Goal: Task Accomplishment & Management: Manage account settings

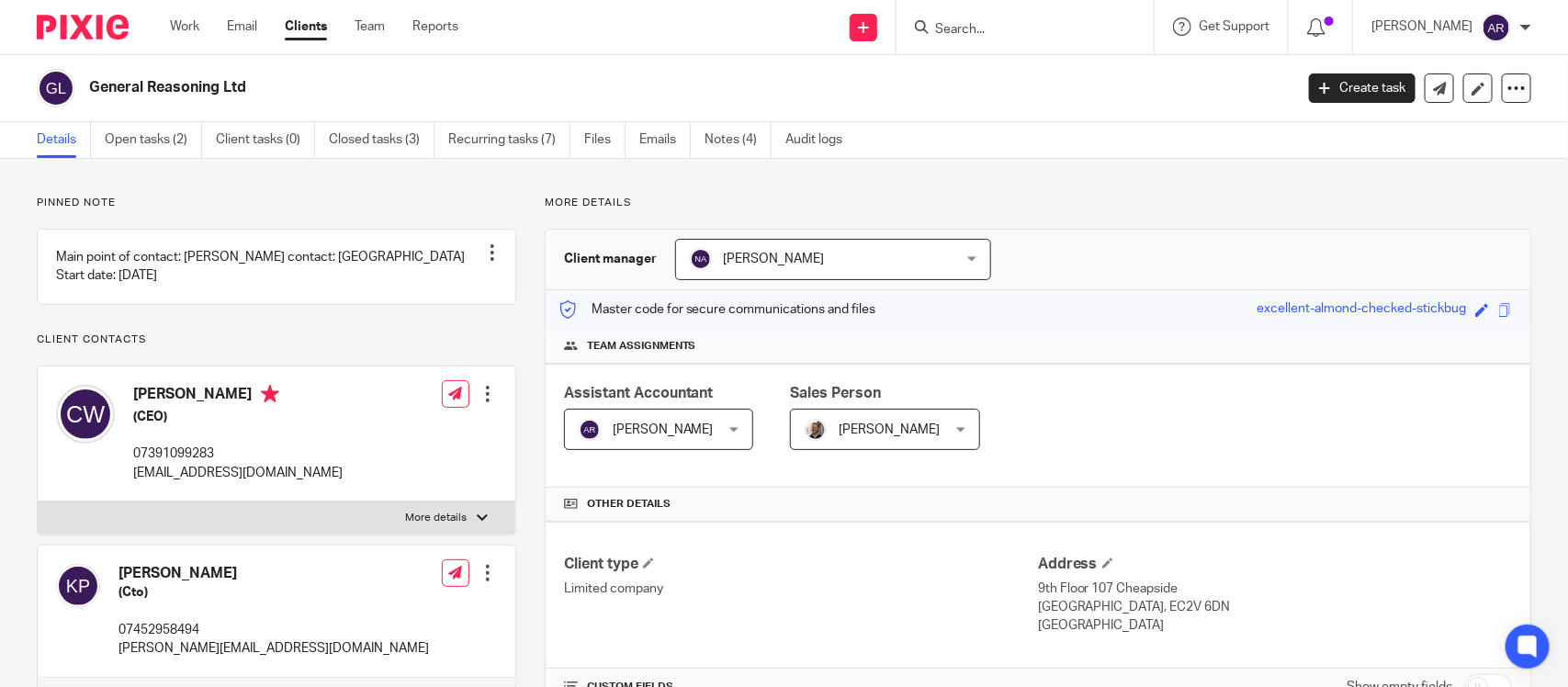
click at [423, 80] on h2 "General Reasoning Ltd" at bounding box center [565, 87] width 953 height 19
click at [1507, 26] on img at bounding box center [1497, 28] width 30 height 30
click at [1460, 70] on span "My profile" at bounding box center [1454, 72] width 57 height 13
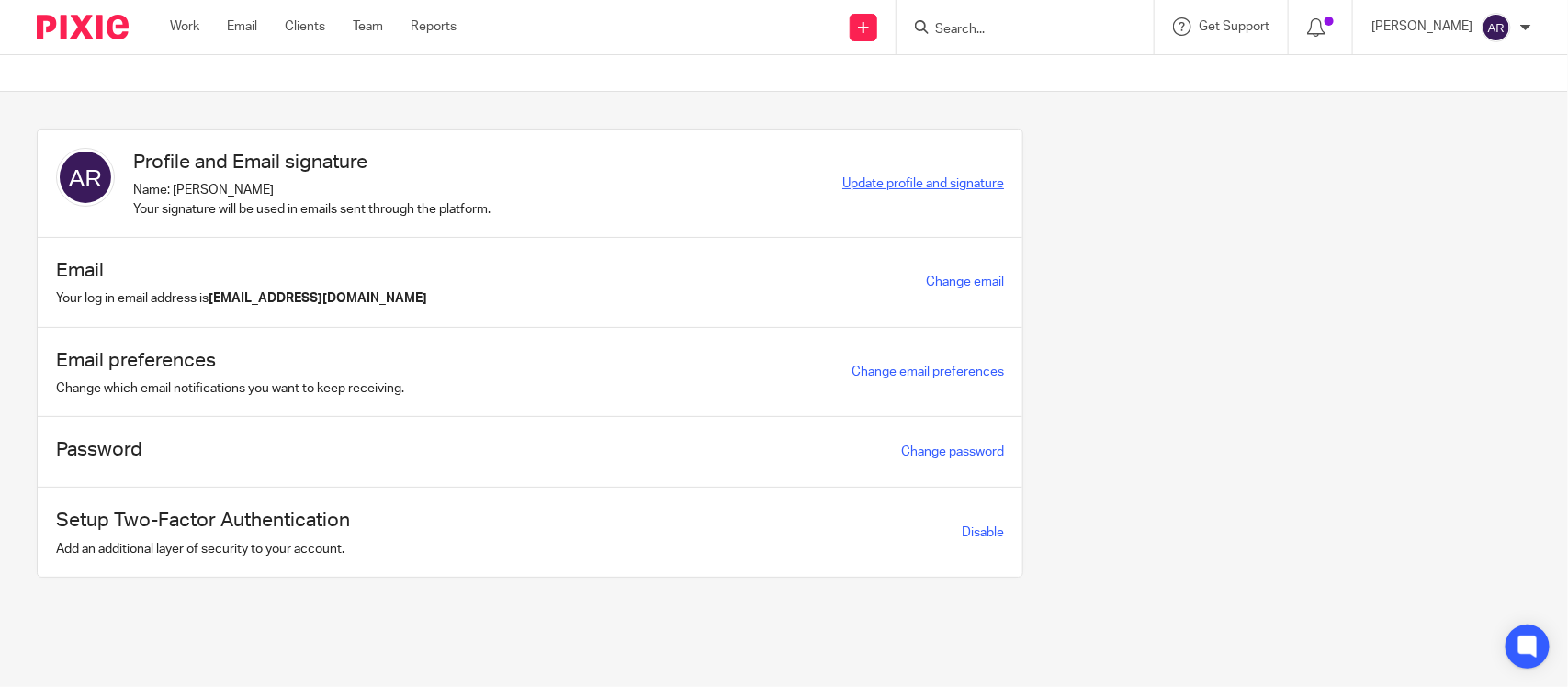
click at [907, 186] on span "Update profile and signature" at bounding box center [922, 183] width 162 height 13
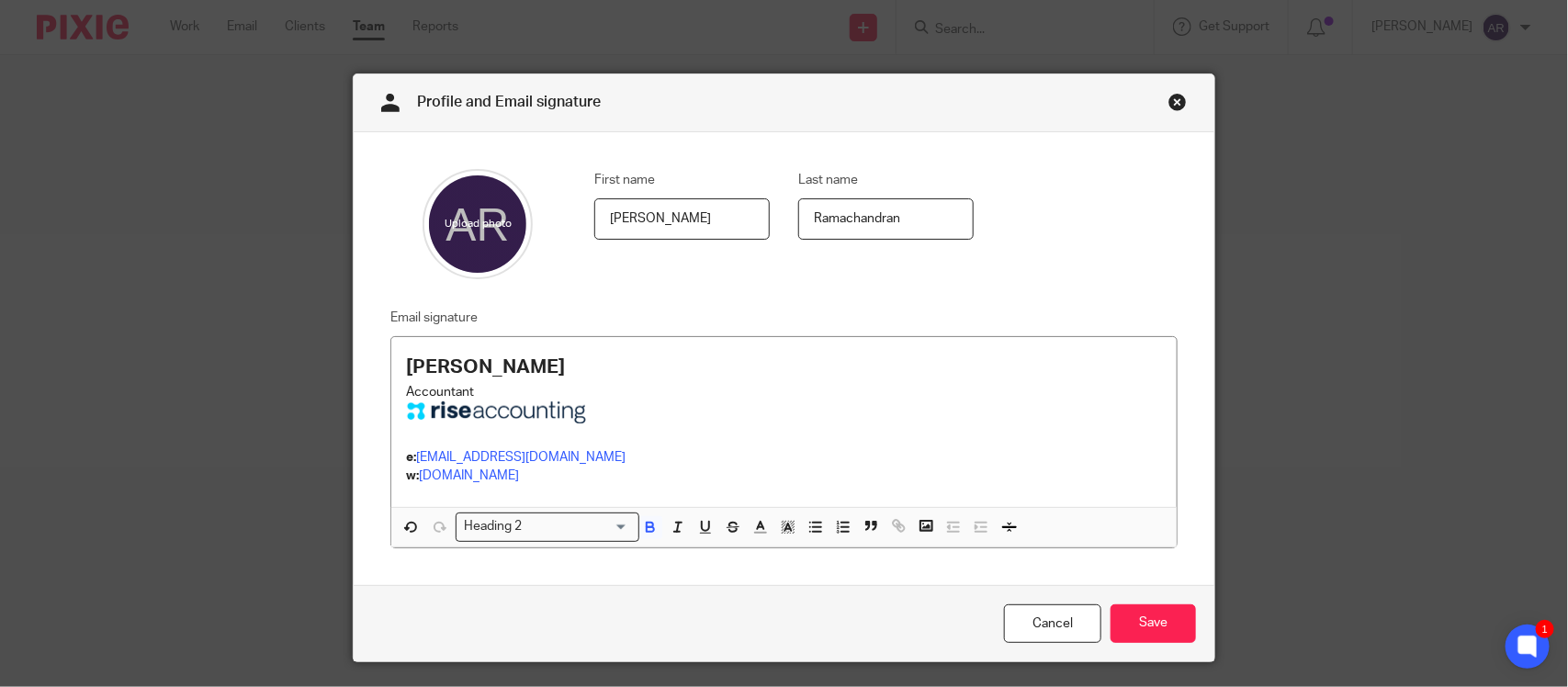
click at [1168, 101] on link "Close this dialog window" at bounding box center [1177, 105] width 19 height 25
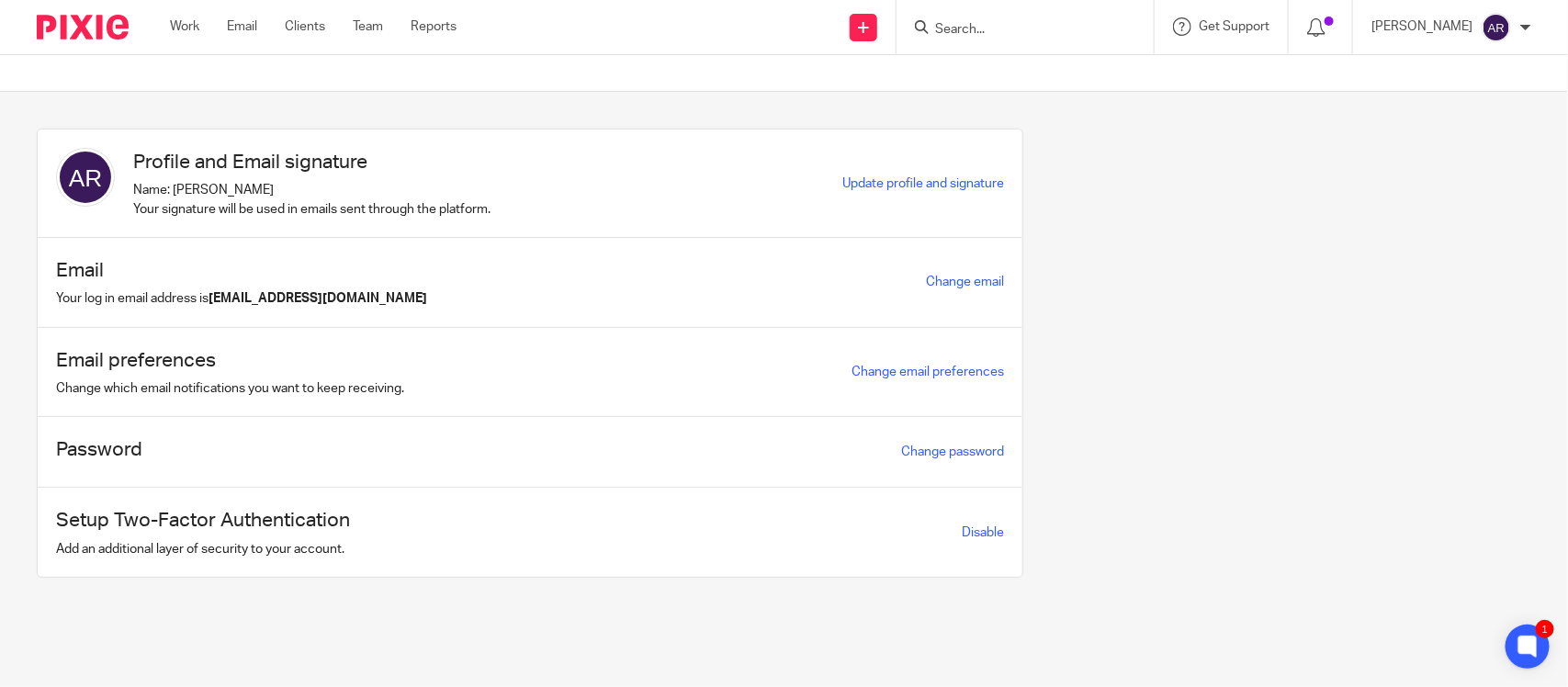
drag, startPoint x: 1282, startPoint y: 259, endPoint x: 1268, endPoint y: 268, distance: 16.6
click at [1277, 263] on div "Profile and Email signature Name: Aishwarya Ramachandran Your signature will be…" at bounding box center [769, 367] width 1522 height 477
